Goal: Check status: Check status

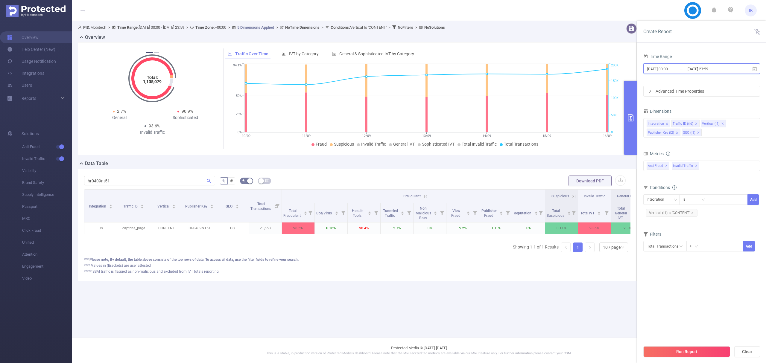
click at [758, 71] on span "[DATE] 00:00 _ [DATE] 23:59" at bounding box center [701, 68] width 117 height 10
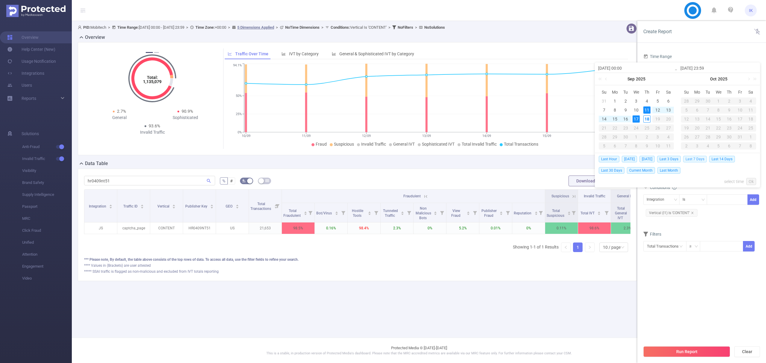
click at [696, 159] on span "Last 7 Days" at bounding box center [695, 159] width 24 height 7
type input "[DATE] 00:00"
type input "[DATE] 23:59"
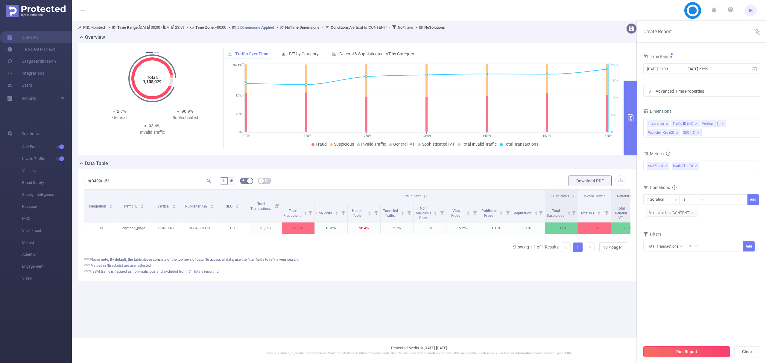
click at [695, 352] on button "Run Report" at bounding box center [686, 351] width 87 height 11
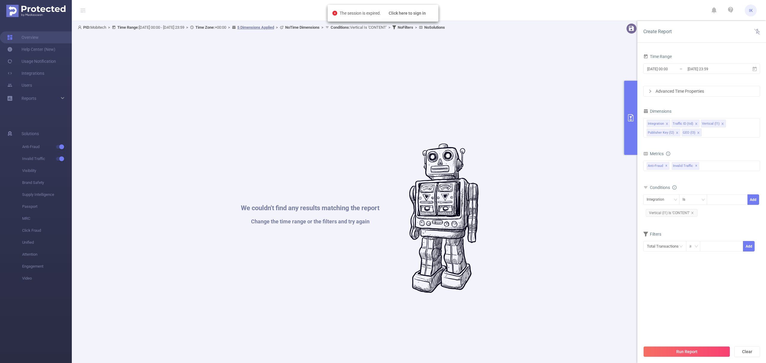
click at [410, 7] on div "The session is expired. Click here to sign in" at bounding box center [383, 13] width 111 height 17
click at [411, 12] on button "Click here to sign in" at bounding box center [407, 13] width 53 height 11
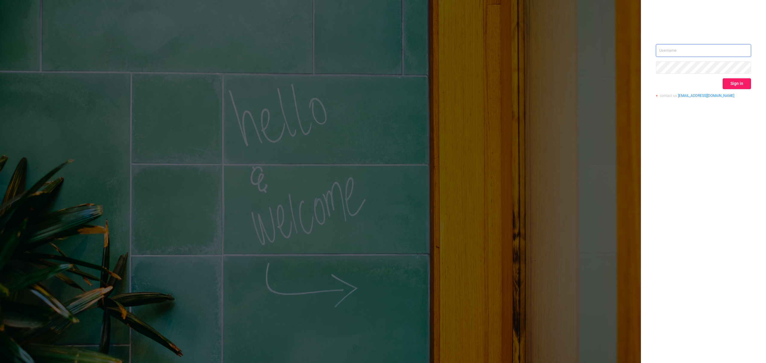
type input "[EMAIL_ADDRESS][DOMAIN_NAME]"
click at [732, 84] on button "Sign in" at bounding box center [736, 83] width 28 height 11
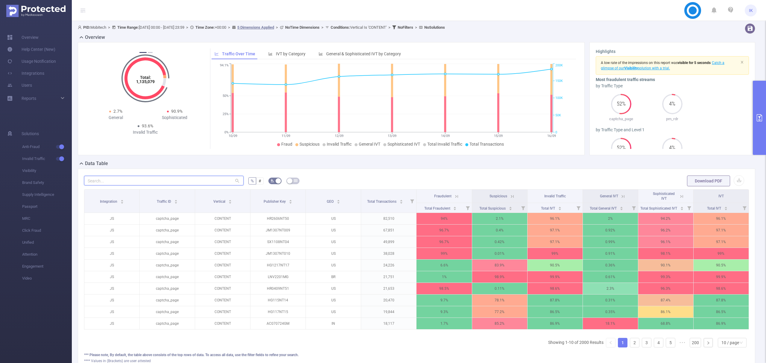
click at [197, 179] on input "text" at bounding box center [163, 181] width 159 height 10
paste input "sx1108nt04"
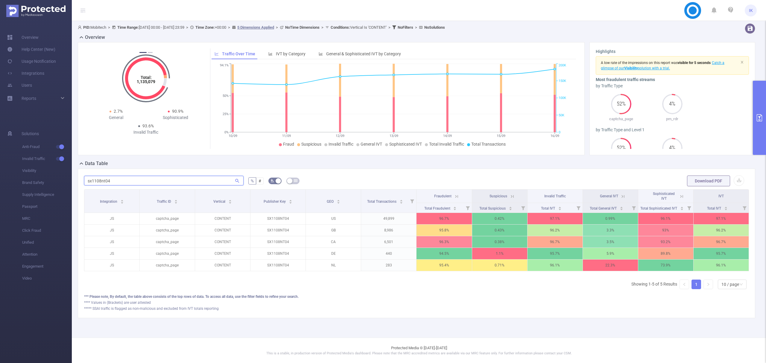
type input "sx1108nt04"
click at [456, 198] on icon at bounding box center [456, 196] width 5 height 5
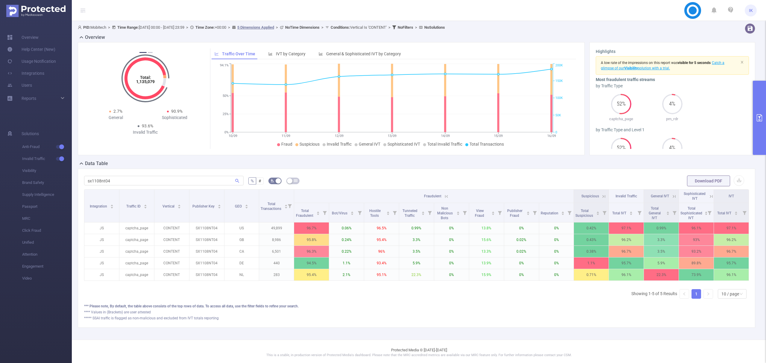
click at [445, 197] on icon at bounding box center [446, 196] width 3 height 3
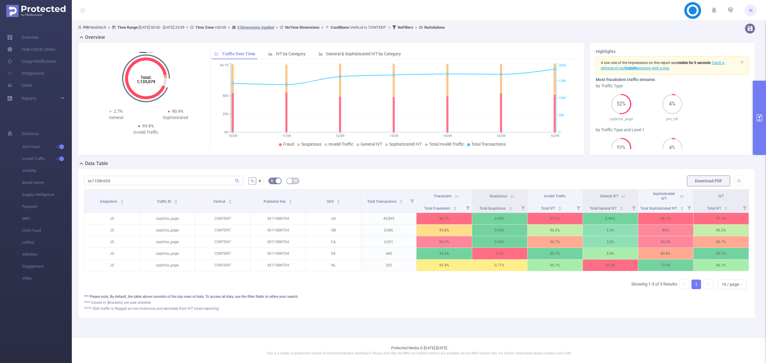
click at [456, 195] on icon at bounding box center [456, 196] width 5 height 5
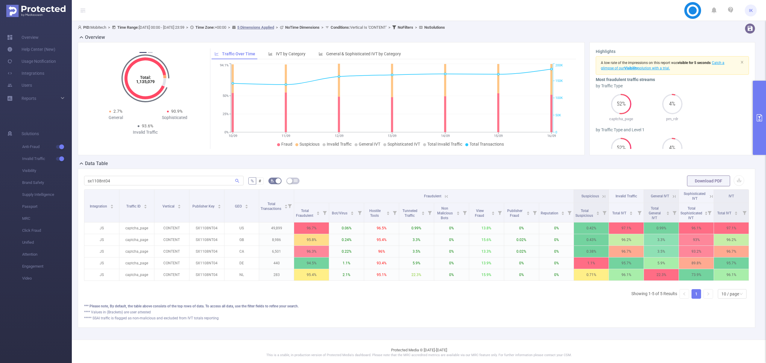
click at [444, 195] on icon at bounding box center [446, 196] width 5 height 5
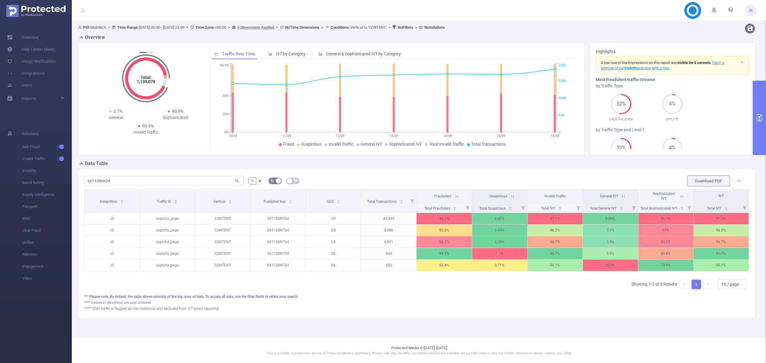
click at [458, 195] on icon at bounding box center [456, 196] width 5 height 5
